Goal: Find specific page/section: Find specific page/section

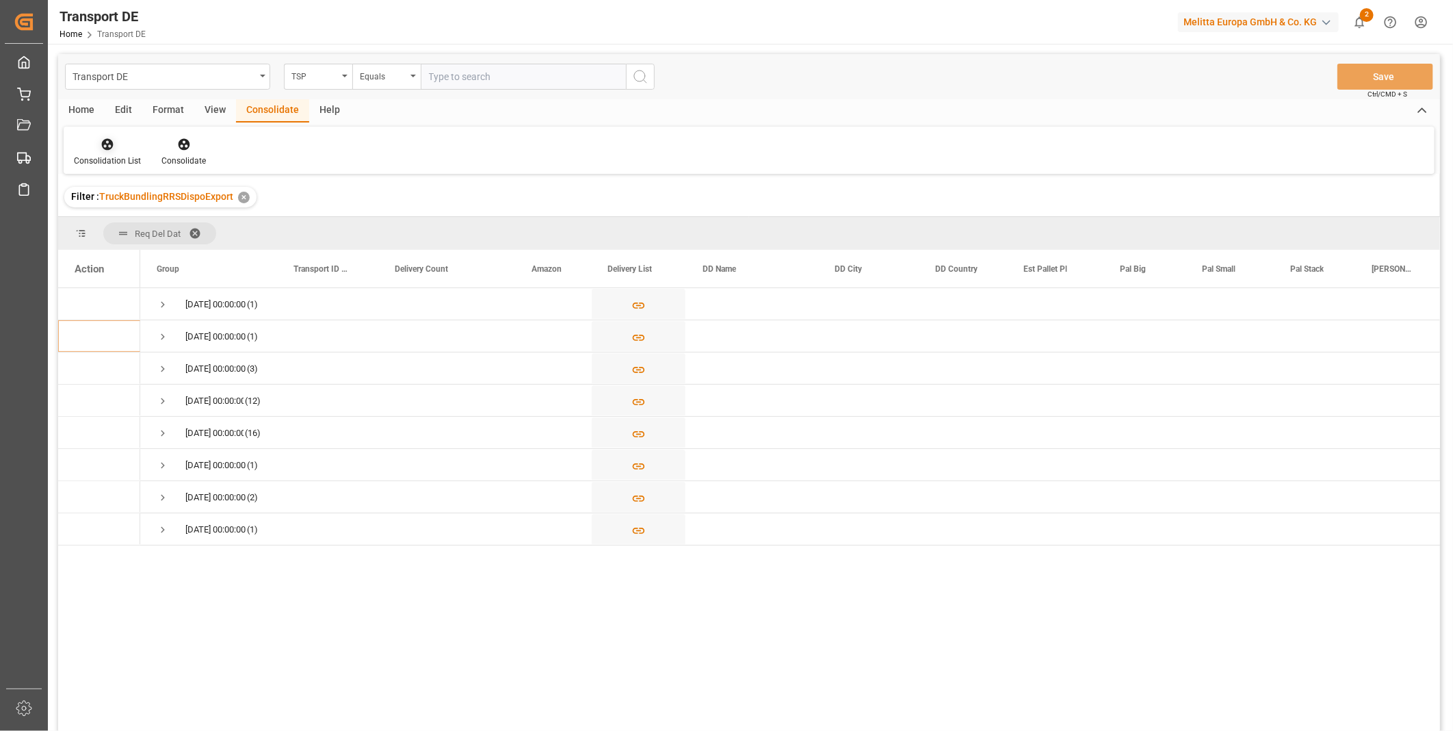
click at [106, 148] on icon at bounding box center [108, 145] width 12 height 12
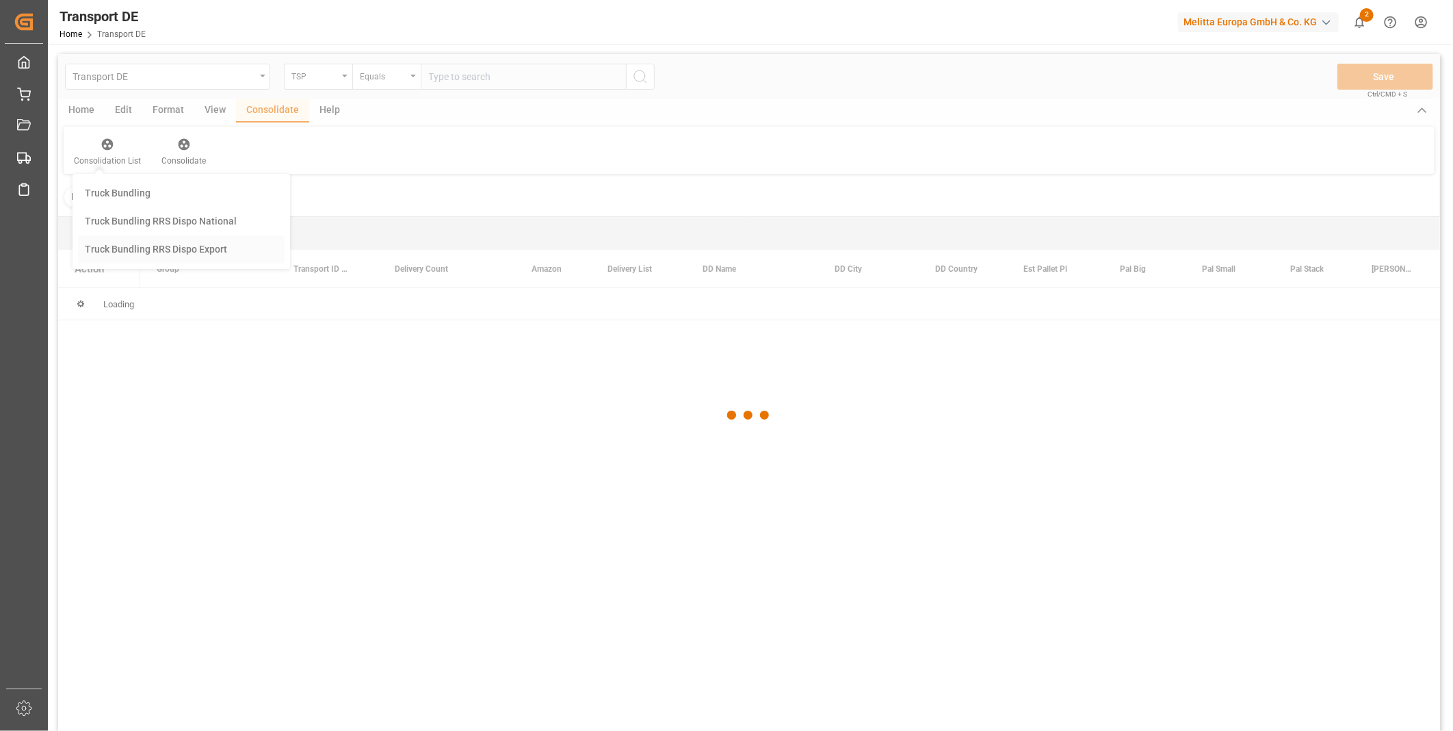
click at [192, 250] on div "Transport DE TSP Equals Save Ctrl/CMD + S Home Edit Format View Consolidate Hel…" at bounding box center [749, 410] width 1382 height 713
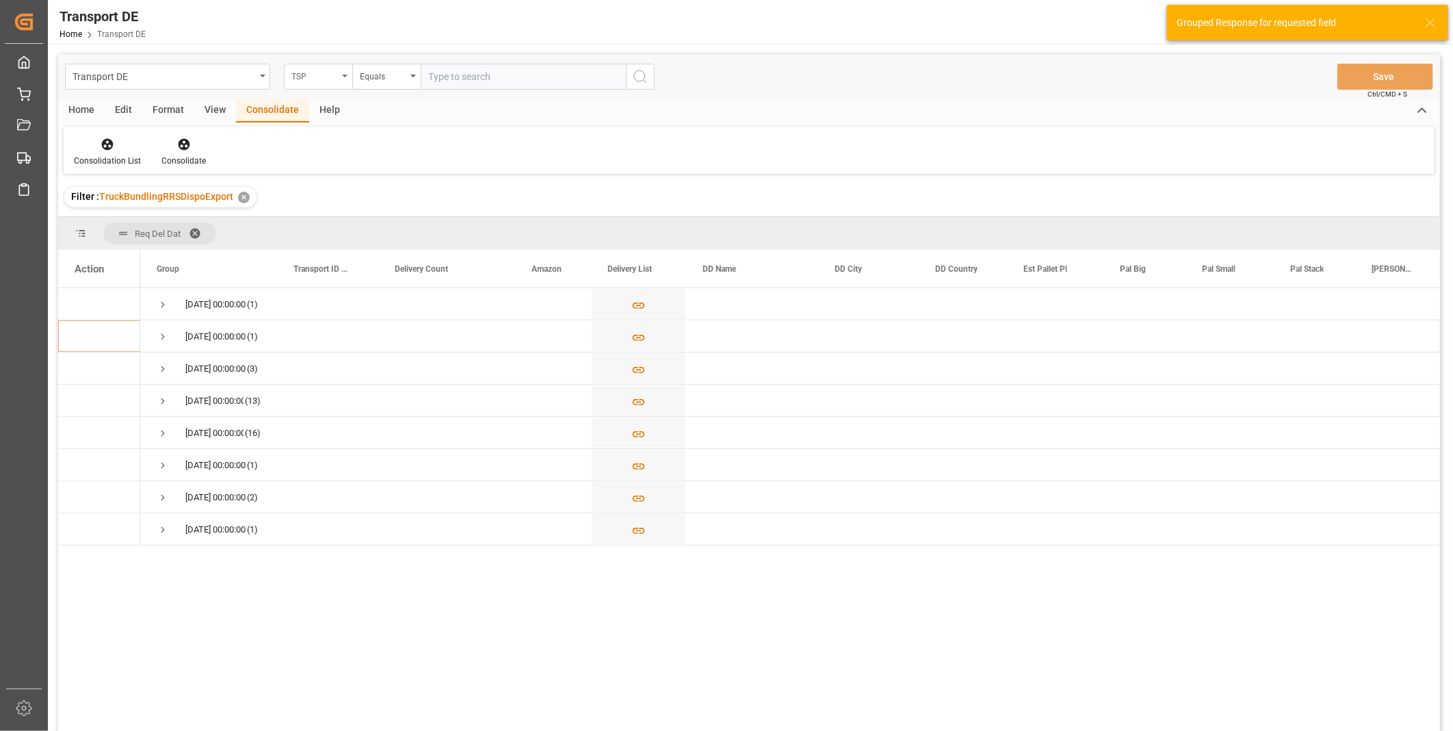
click at [327, 79] on div "TSP" at bounding box center [314, 75] width 47 height 16
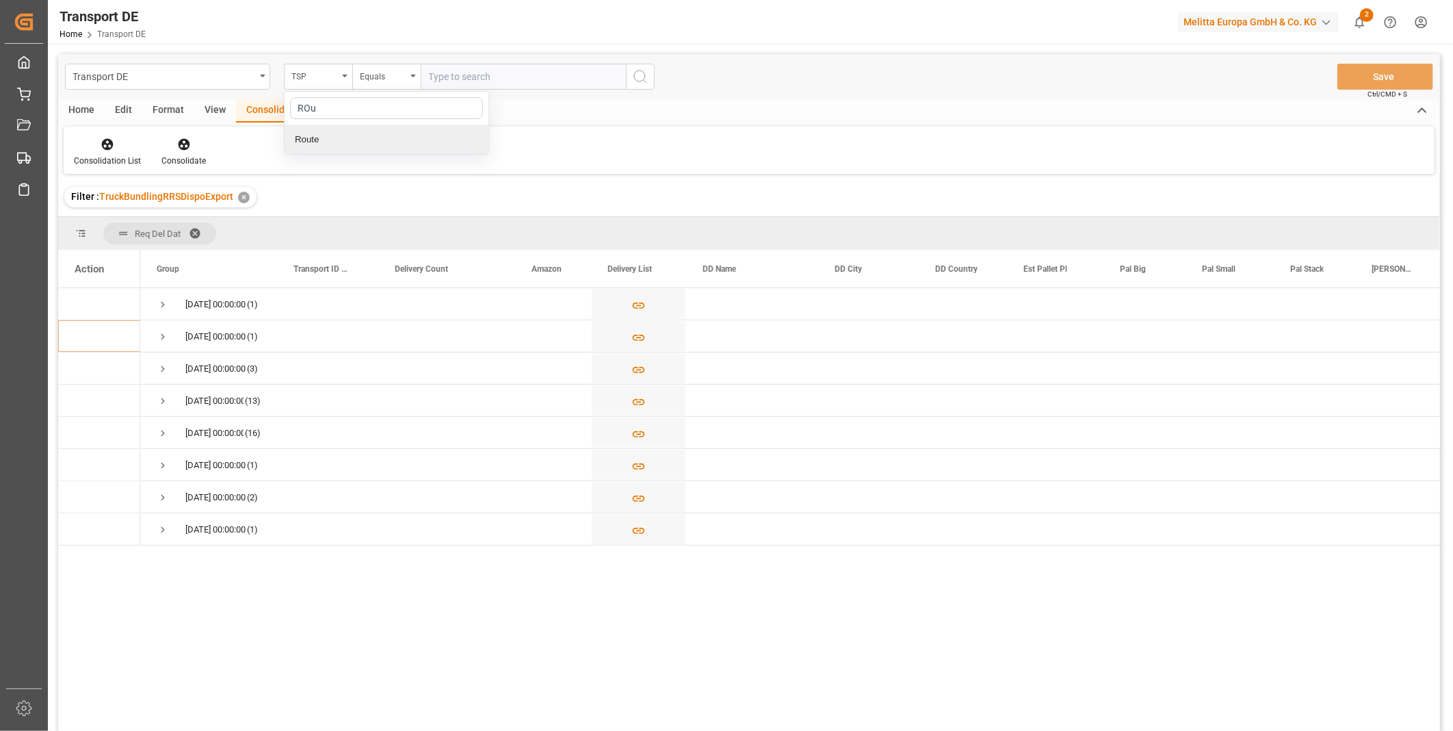
type input "ROu"
click at [306, 154] on div "Route" at bounding box center [386, 123] width 205 height 64
click at [360, 103] on input "text" at bounding box center [386, 108] width 193 height 22
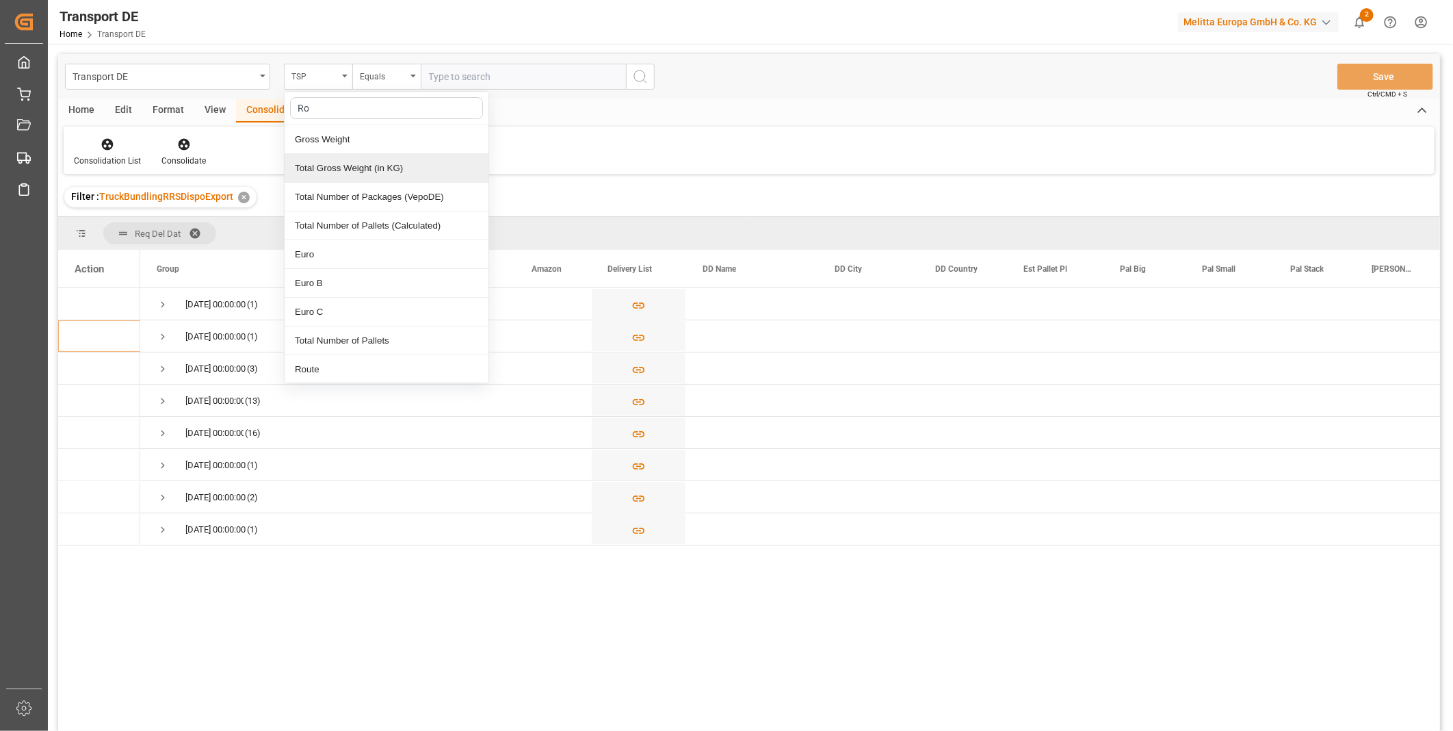
type input "Rou"
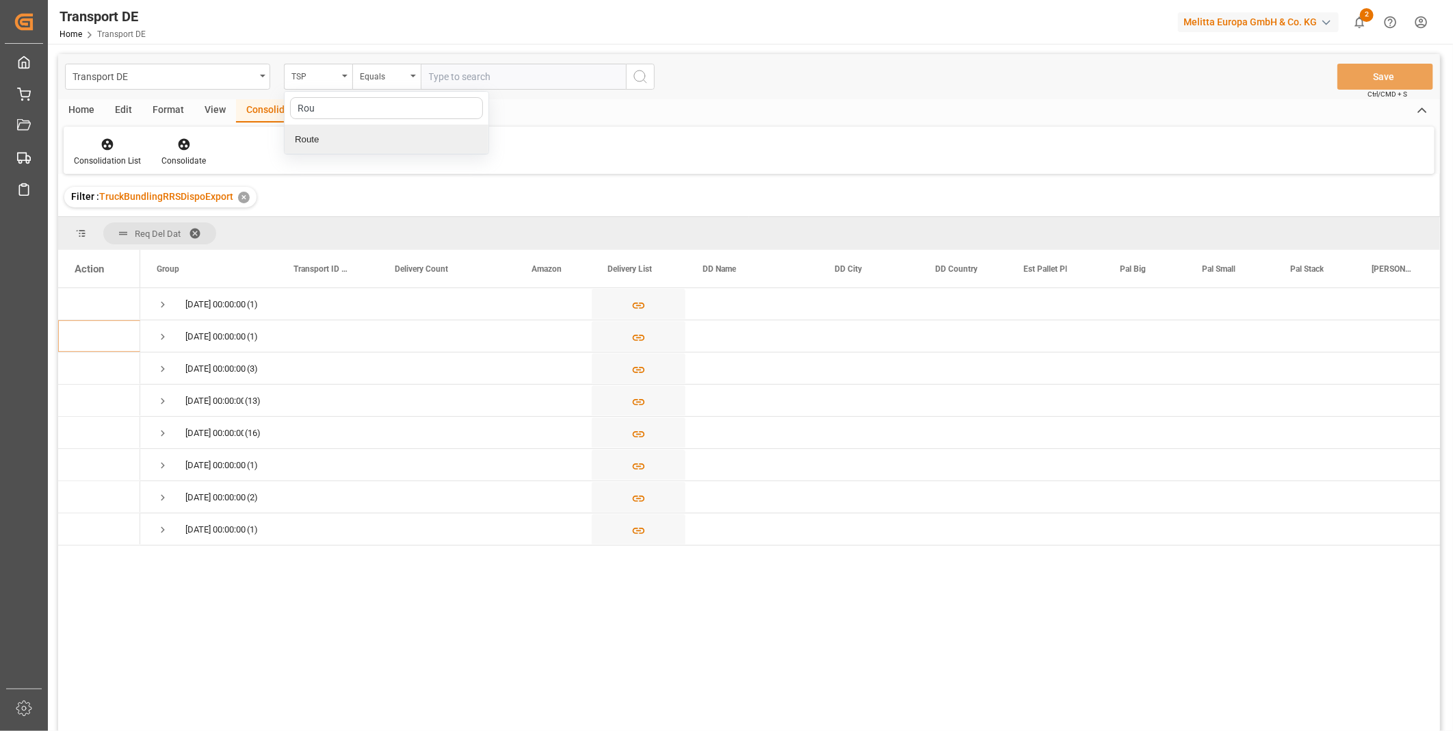
click at [332, 138] on div "Route" at bounding box center [387, 139] width 204 height 29
click at [365, 85] on div "Equals" at bounding box center [386, 77] width 68 height 26
click at [371, 237] on div "Starts with" at bounding box center [455, 225] width 204 height 29
type input "SE"
click at [644, 77] on icon "search button" at bounding box center [640, 76] width 16 height 16
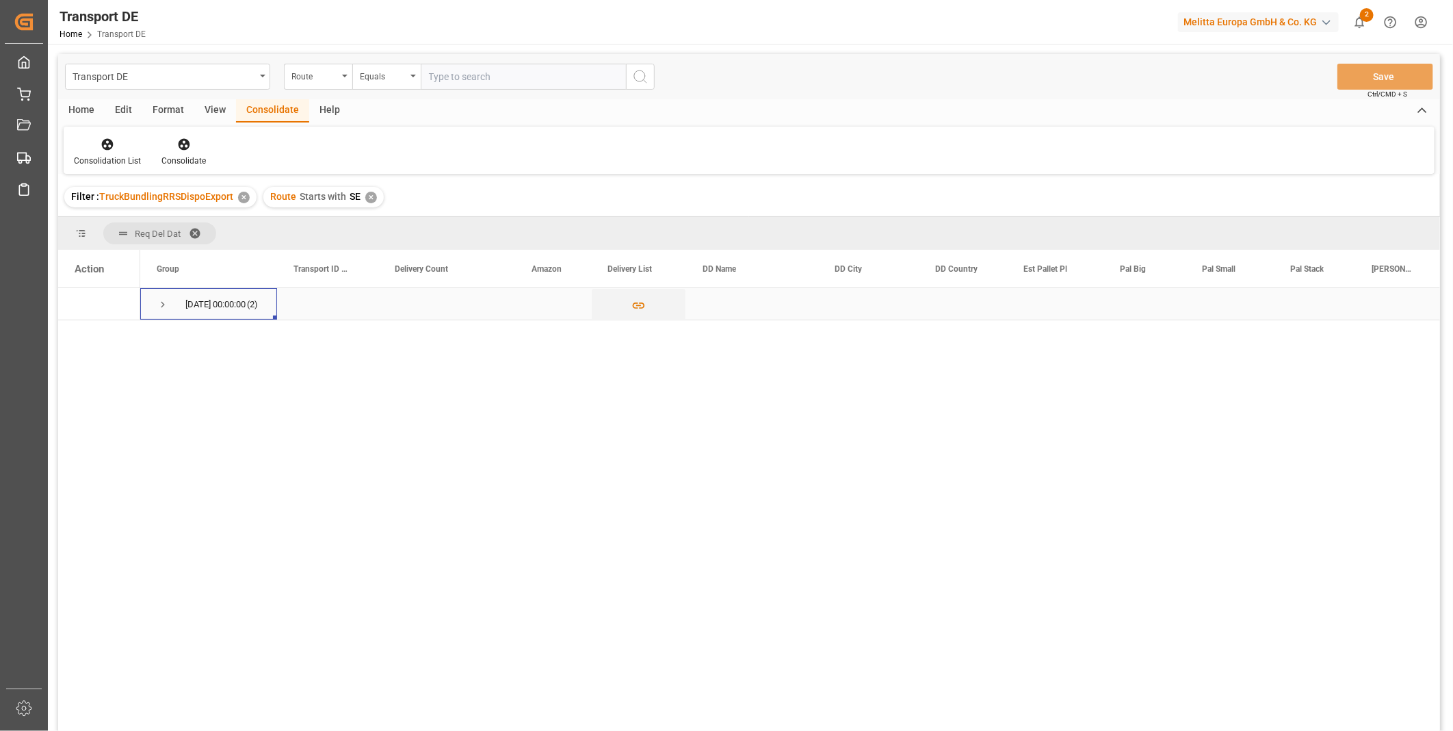
click at [163, 302] on span "Press SPACE to select this row." at bounding box center [163, 304] width 12 height 12
